Goal: Information Seeking & Learning: Learn about a topic

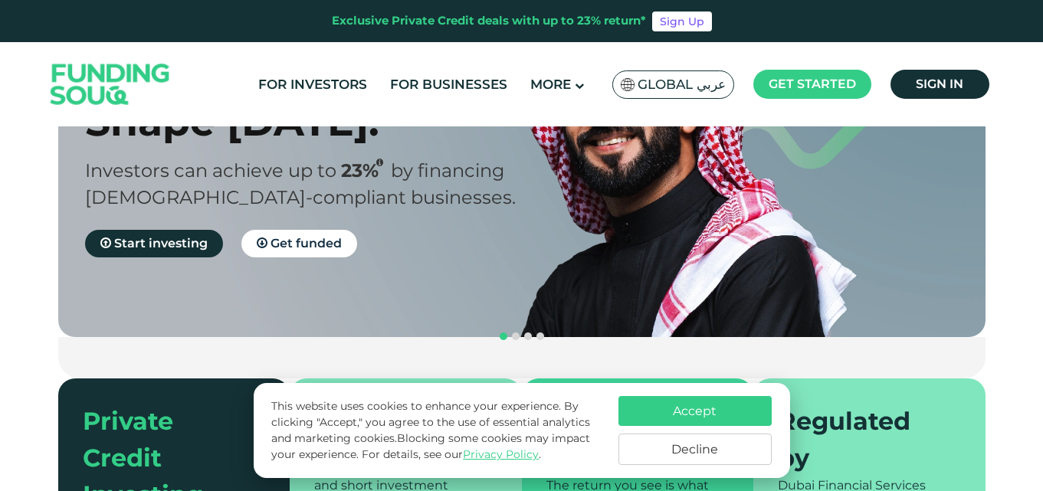
scroll to position [230, 0]
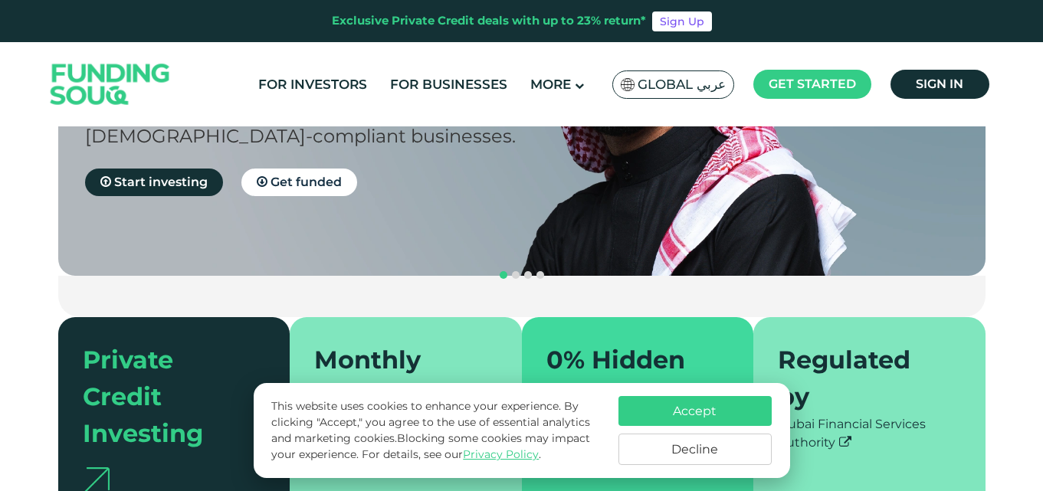
click at [657, 444] on button "Decline" at bounding box center [694, 449] width 153 height 31
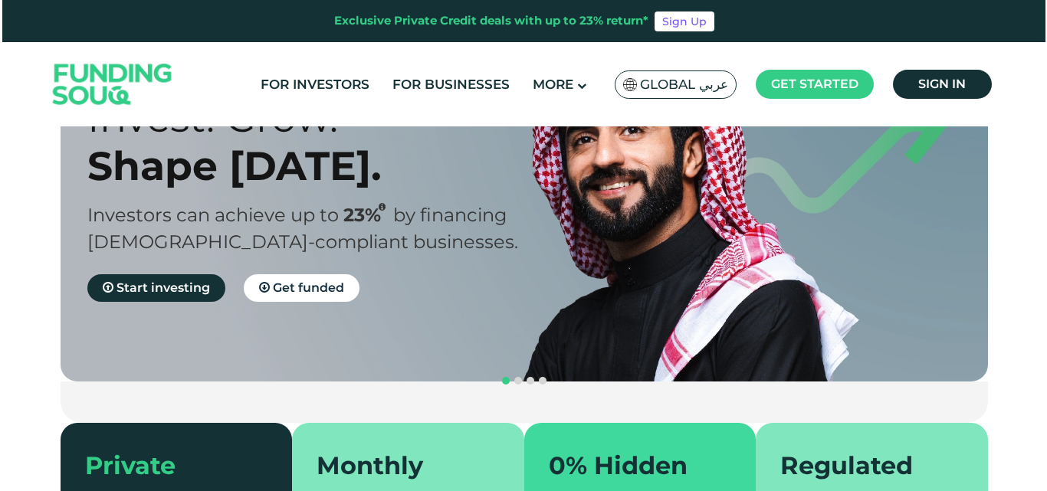
scroll to position [0, 0]
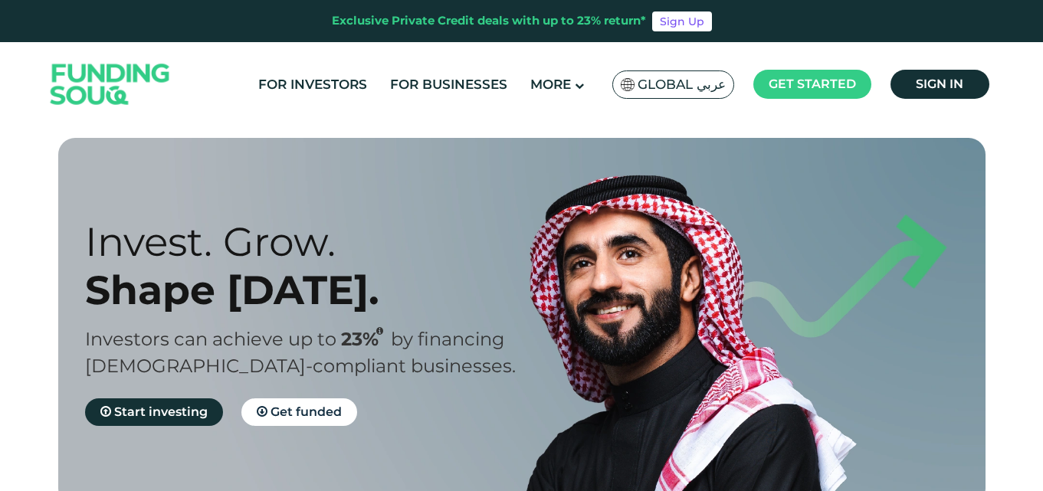
click at [681, 92] on span "Global عربي" at bounding box center [681, 85] width 88 height 18
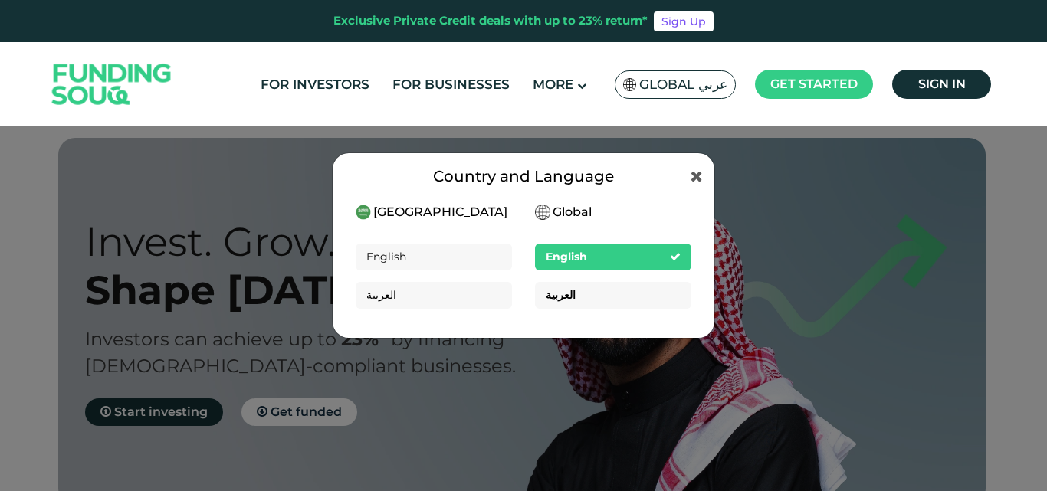
click at [557, 297] on span "العربية" at bounding box center [561, 295] width 30 height 14
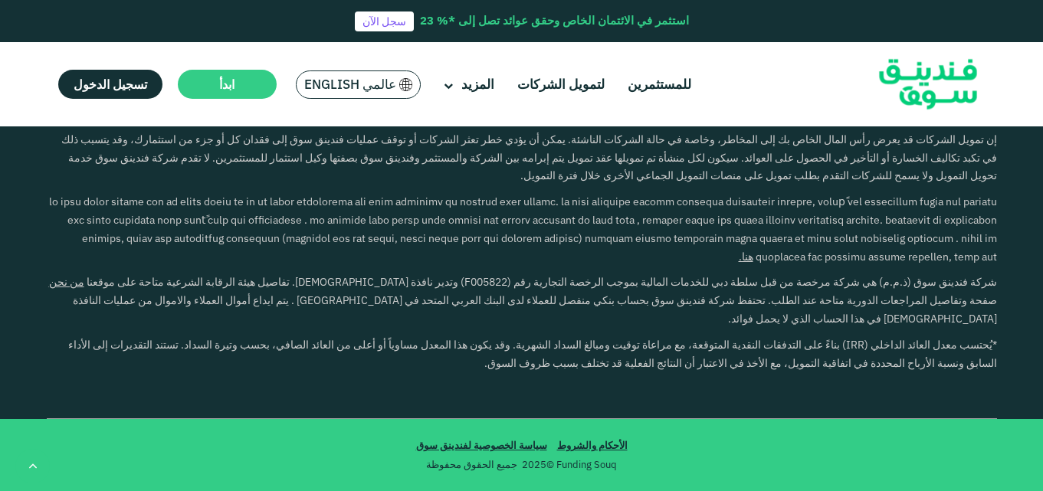
scroll to position [2222, 0]
type tc-range-slider "4"
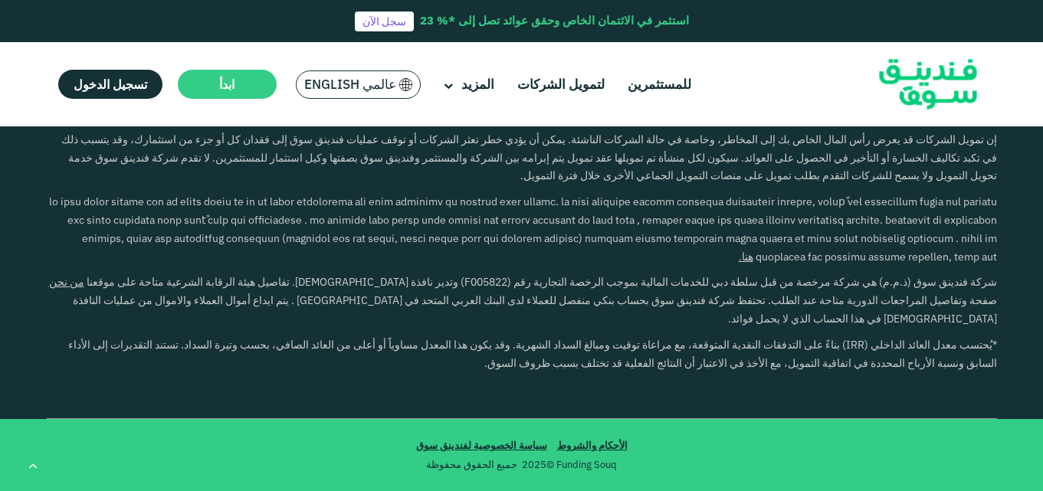
click at [916, 103] on button "كيف يعمل التمويل الجماعي بالدين؟" at bounding box center [521, 80] width 927 height 45
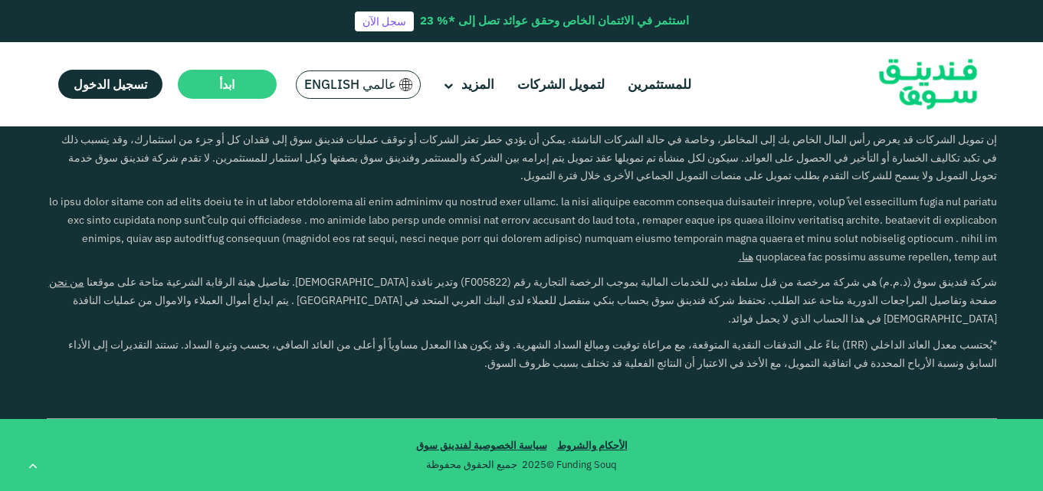
scroll to position [4367, 0]
click at [772, 269] on button "ماهي الإجراءات المتخذة لضمان حماية البيانات الخاصة ولحماية النظام في المنصة؟" at bounding box center [521, 291] width 927 height 45
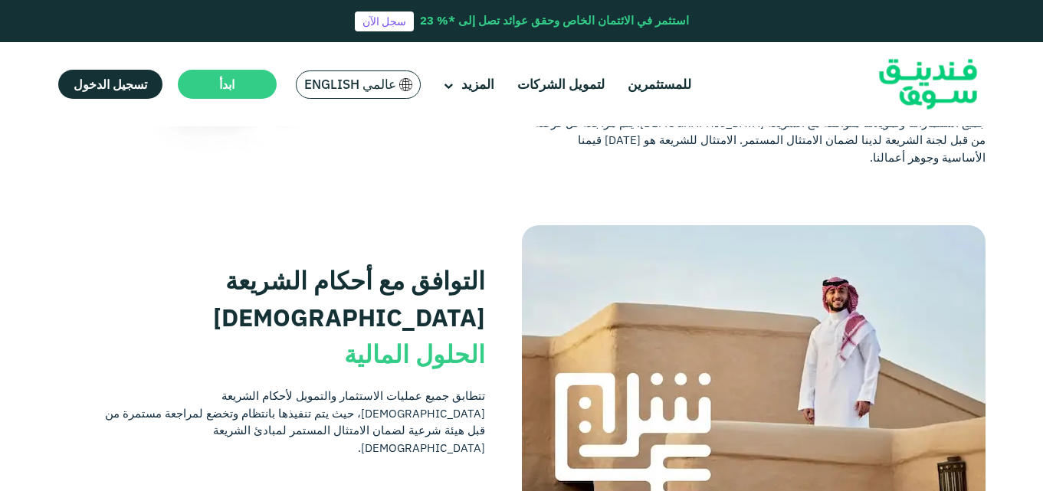
scroll to position [306, 0]
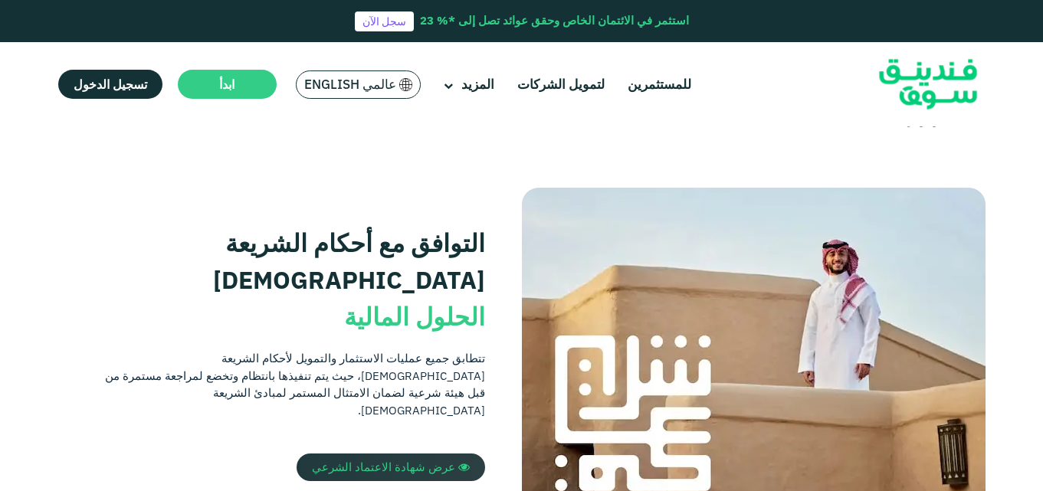
click at [426, 460] on span "عرض شهادة الاعتماد الشرعي" at bounding box center [383, 467] width 143 height 15
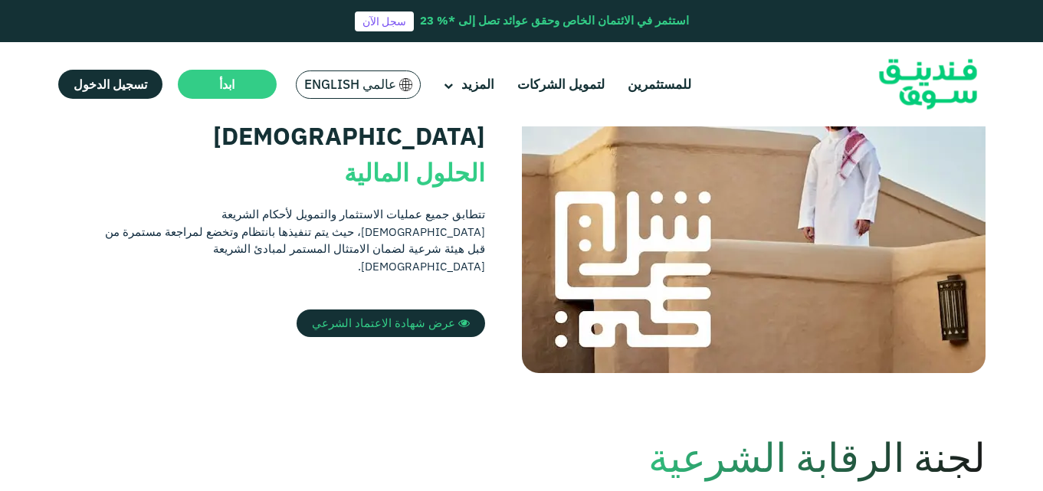
scroll to position [159, 0]
